Goal: Information Seeking & Learning: Learn about a topic

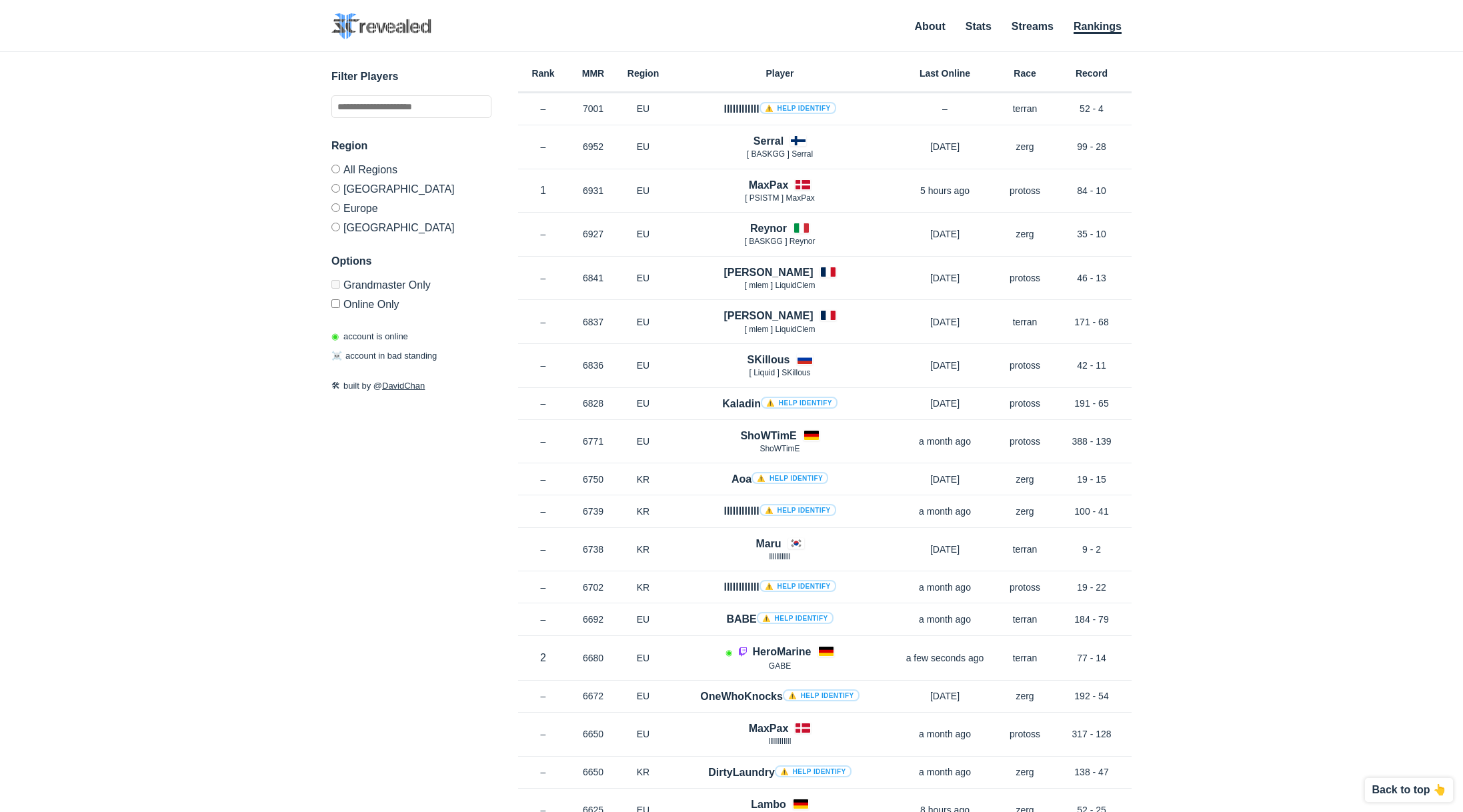
drag, startPoint x: 587, startPoint y: 109, endPoint x: 1157, endPoint y: 113, distance: 570.0
click at [1157, 113] on div "✕ Filter Players Region All Regions [GEOGRAPHIC_DATA] [GEOGRAPHIC_DATA] [GEOGRA…" at bounding box center [731, 416] width 1436 height 727
click at [1151, 125] on div "✕ Filter Players Region All Regions [GEOGRAPHIC_DATA] [GEOGRAPHIC_DATA] [GEOGRA…" at bounding box center [731, 416] width 1436 height 727
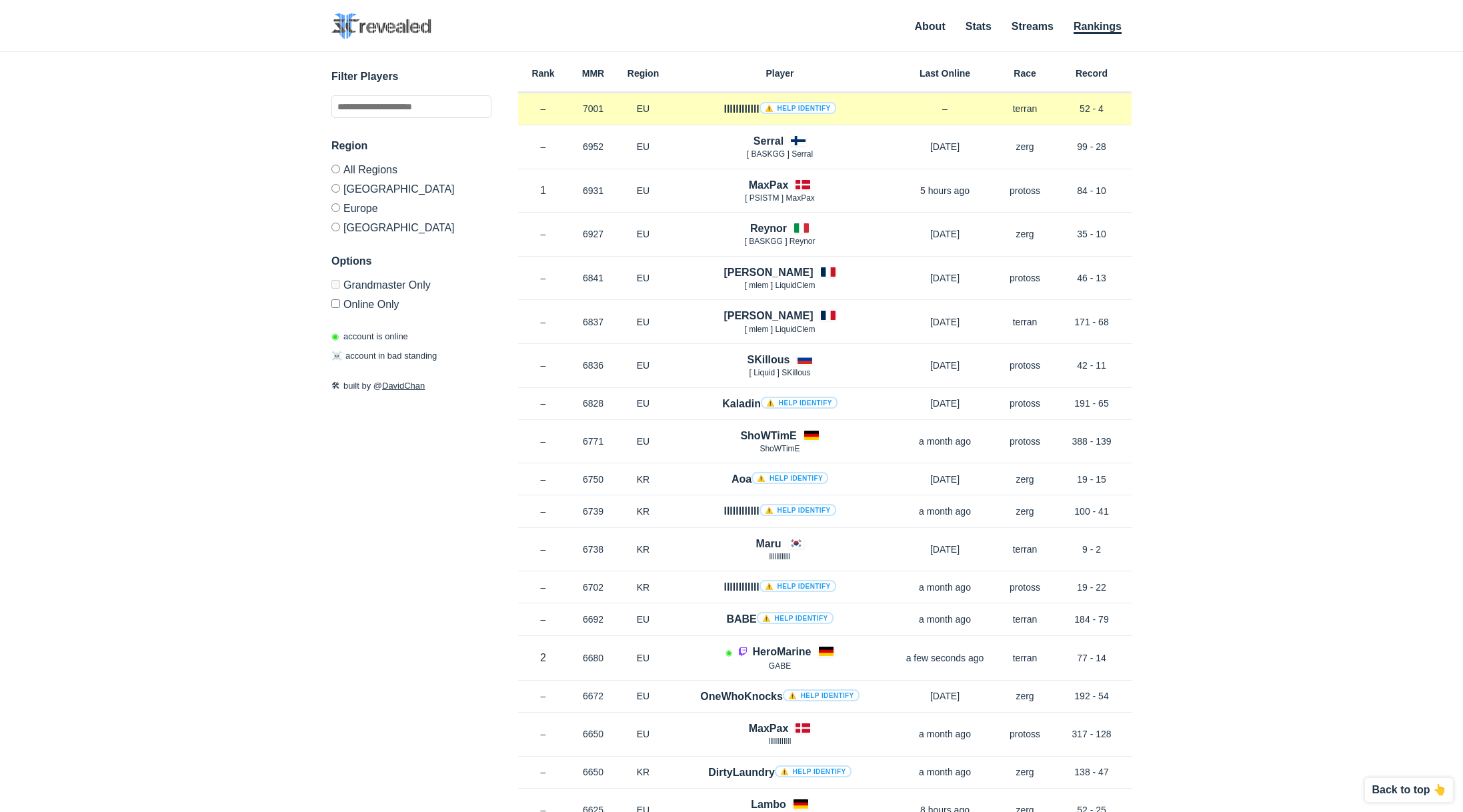
click at [791, 109] on link "⚠️ Help identify" at bounding box center [797, 107] width 76 height 12
click at [801, 107] on link "⚠️ Help identify" at bounding box center [797, 107] width 76 height 12
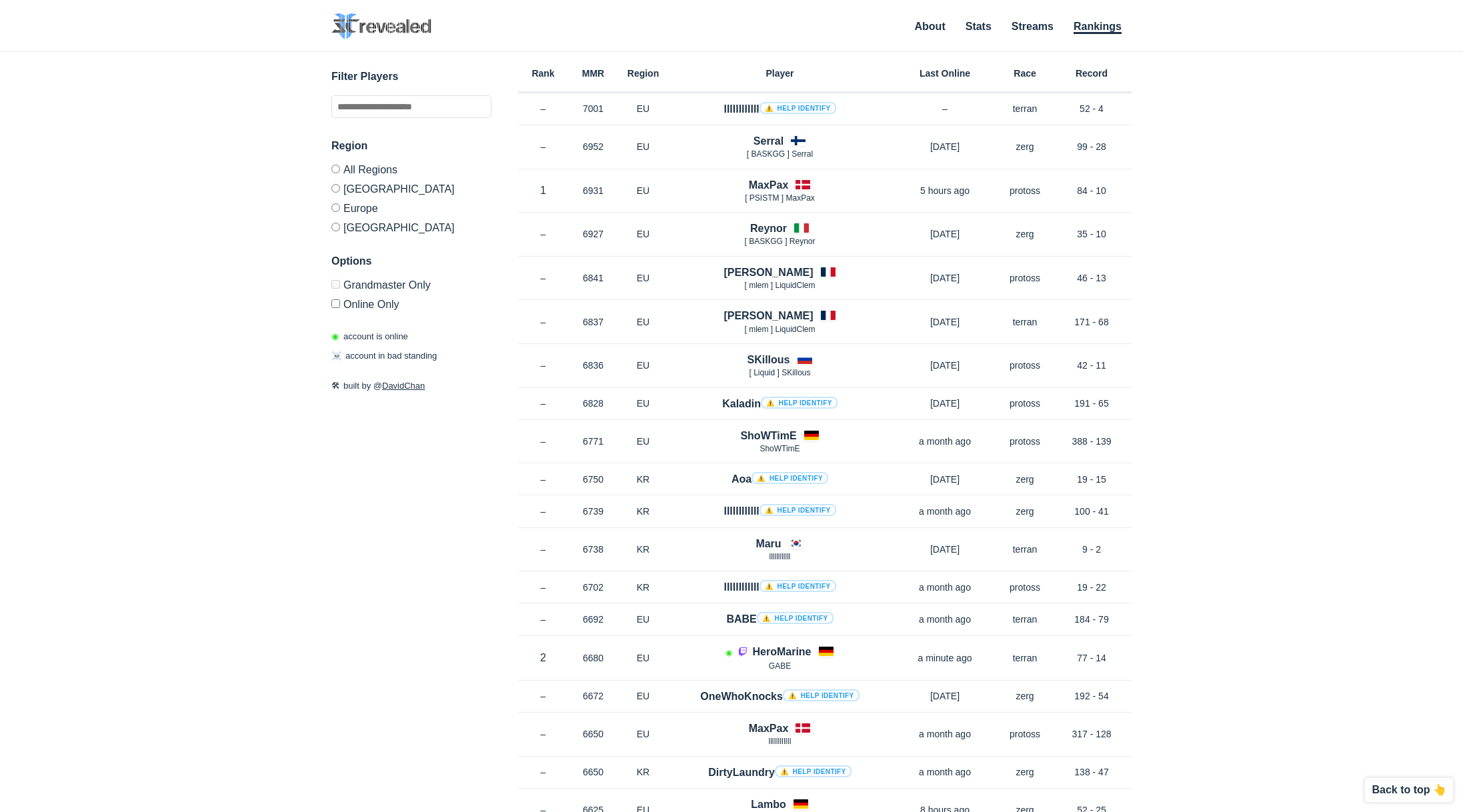
click at [365, 210] on label "Europe" at bounding box center [411, 208] width 160 height 19
